Goal: Task Accomplishment & Management: Manage account settings

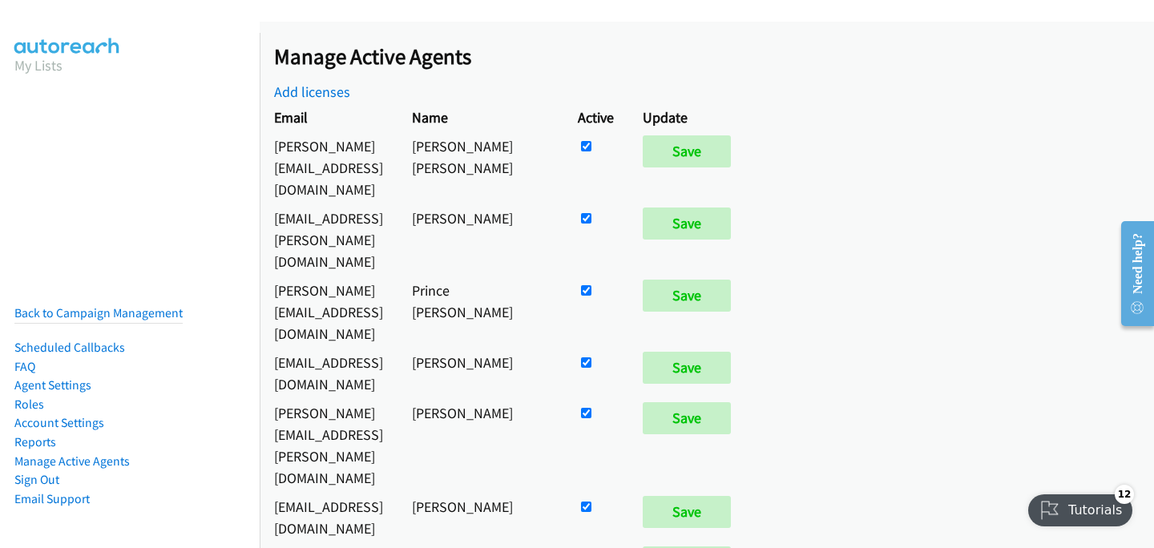
scroll to position [1884, 0]
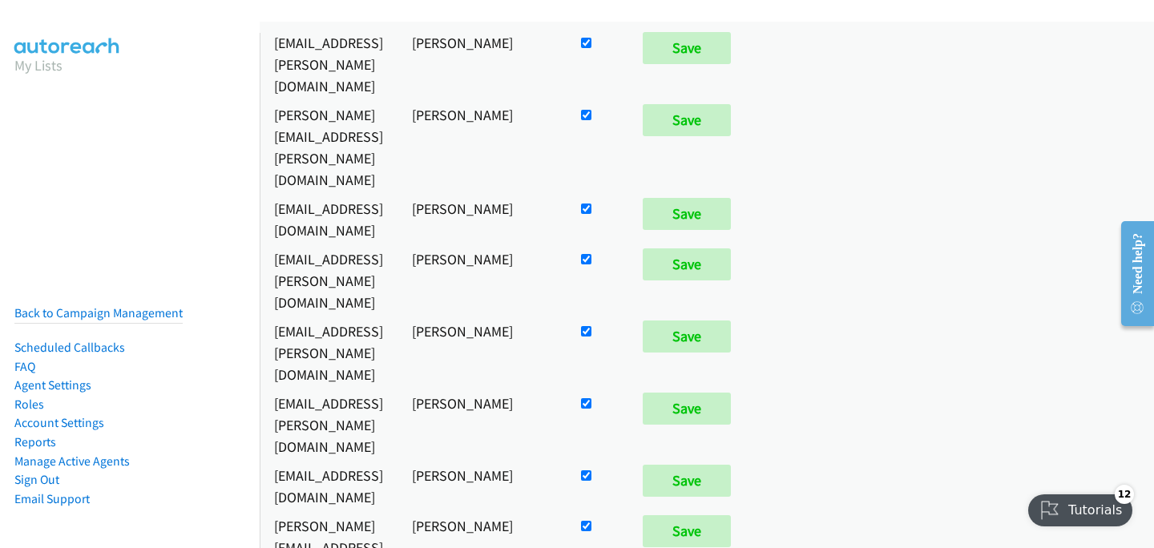
checkbox input "false"
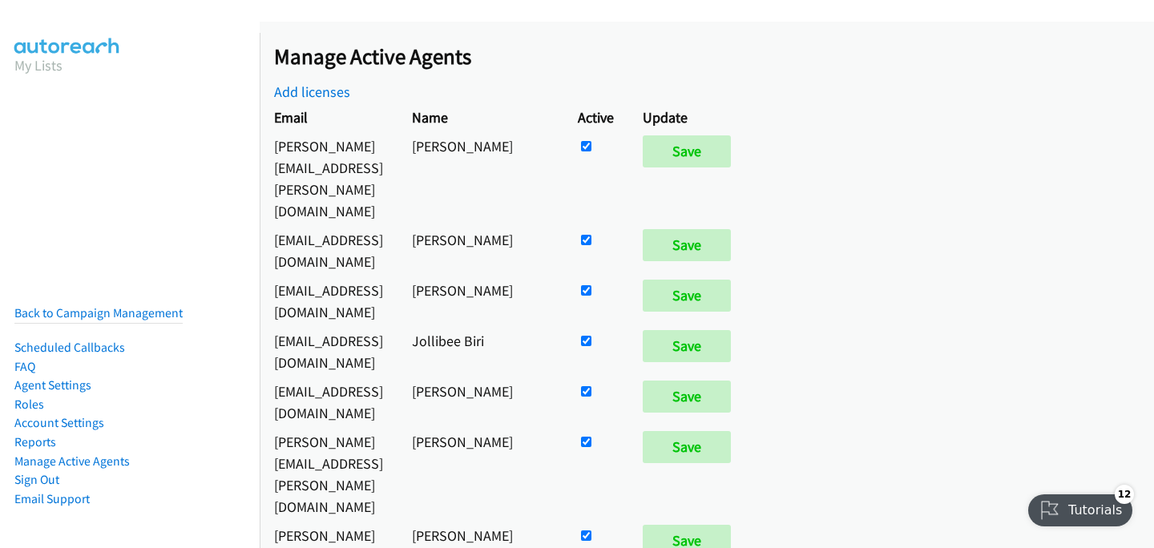
scroll to position [6749, 0]
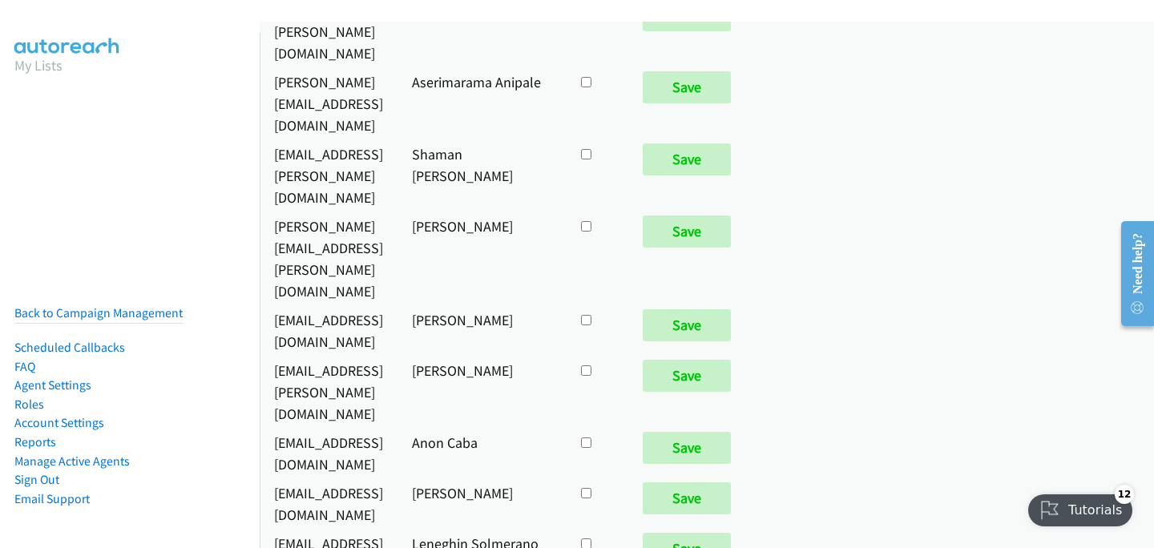
checkbox input "true"
